Goal: Navigation & Orientation: Find specific page/section

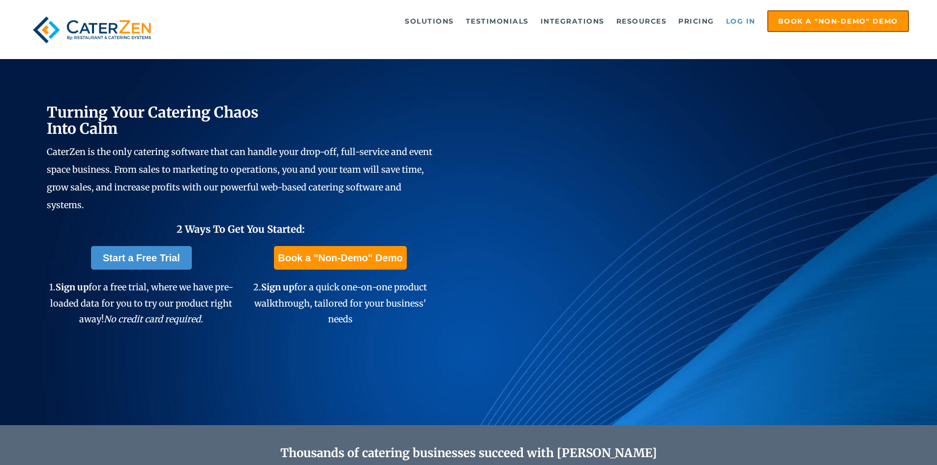
drag, startPoint x: 0, startPoint y: 0, endPoint x: 725, endPoint y: 29, distance: 725.1
click at [736, 16] on link "Log in" at bounding box center [740, 21] width 39 height 20
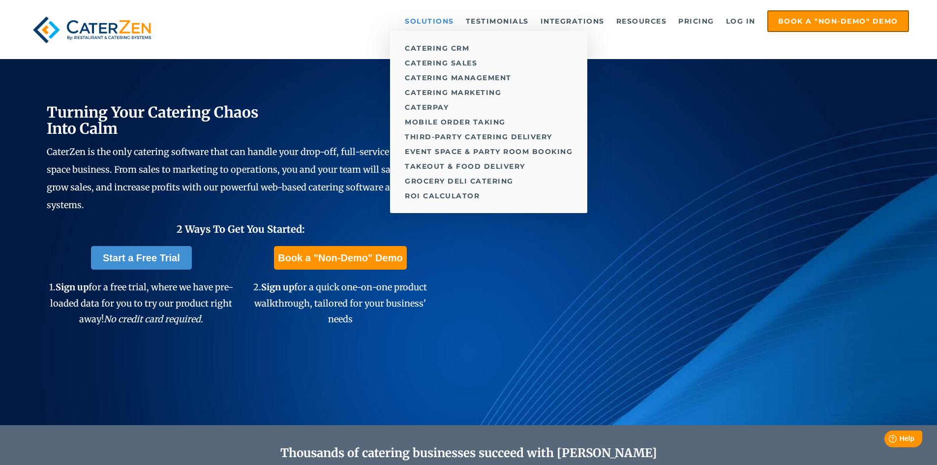
click at [420, 19] on link "Solutions" at bounding box center [429, 21] width 59 height 20
click at [462, 75] on link "Catering Management" at bounding box center [488, 77] width 197 height 15
